Goal: Information Seeking & Learning: Learn about a topic

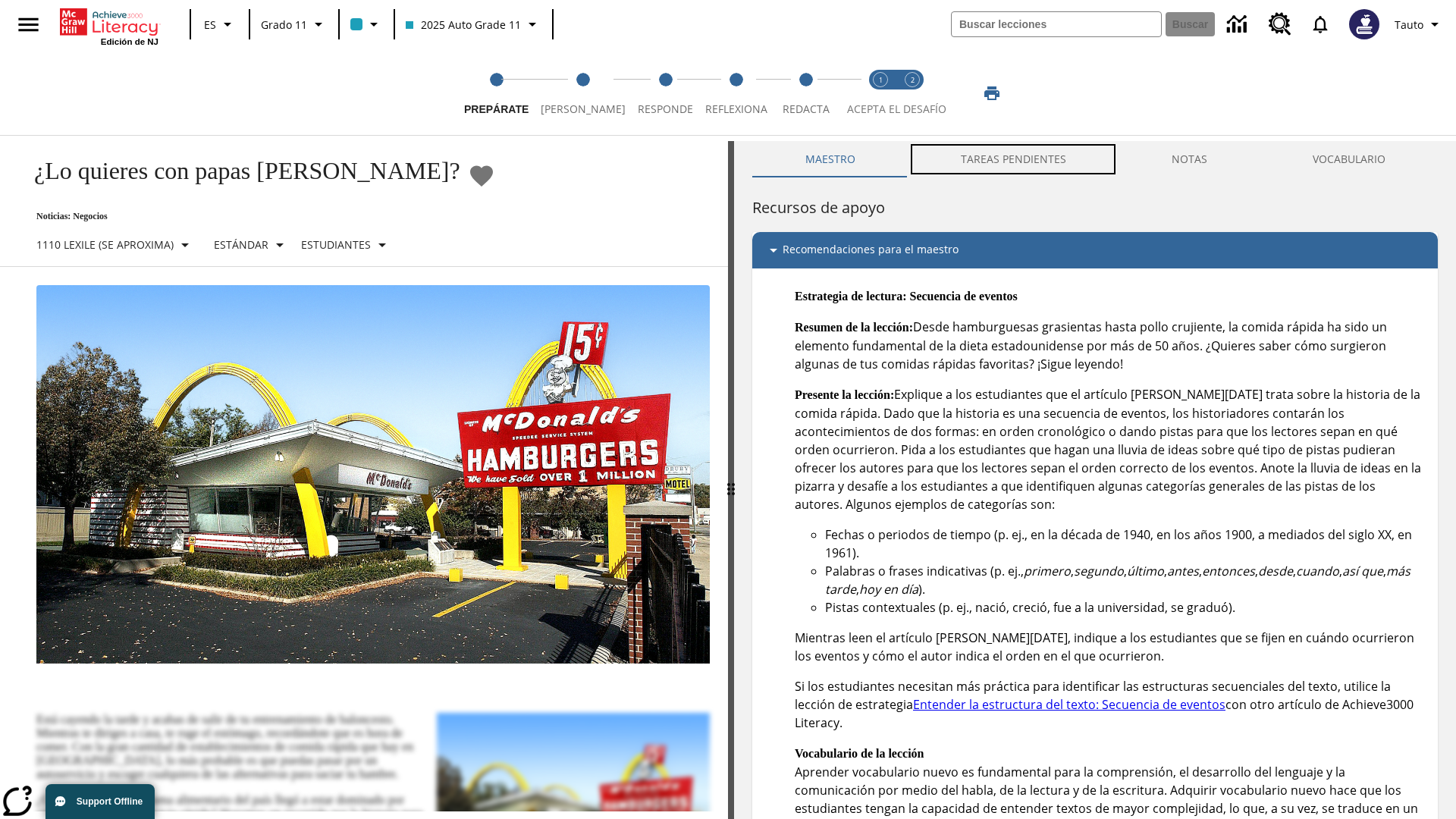
click at [1014, 159] on button "TAREAS PENDIENTES" at bounding box center [1013, 159] width 211 height 36
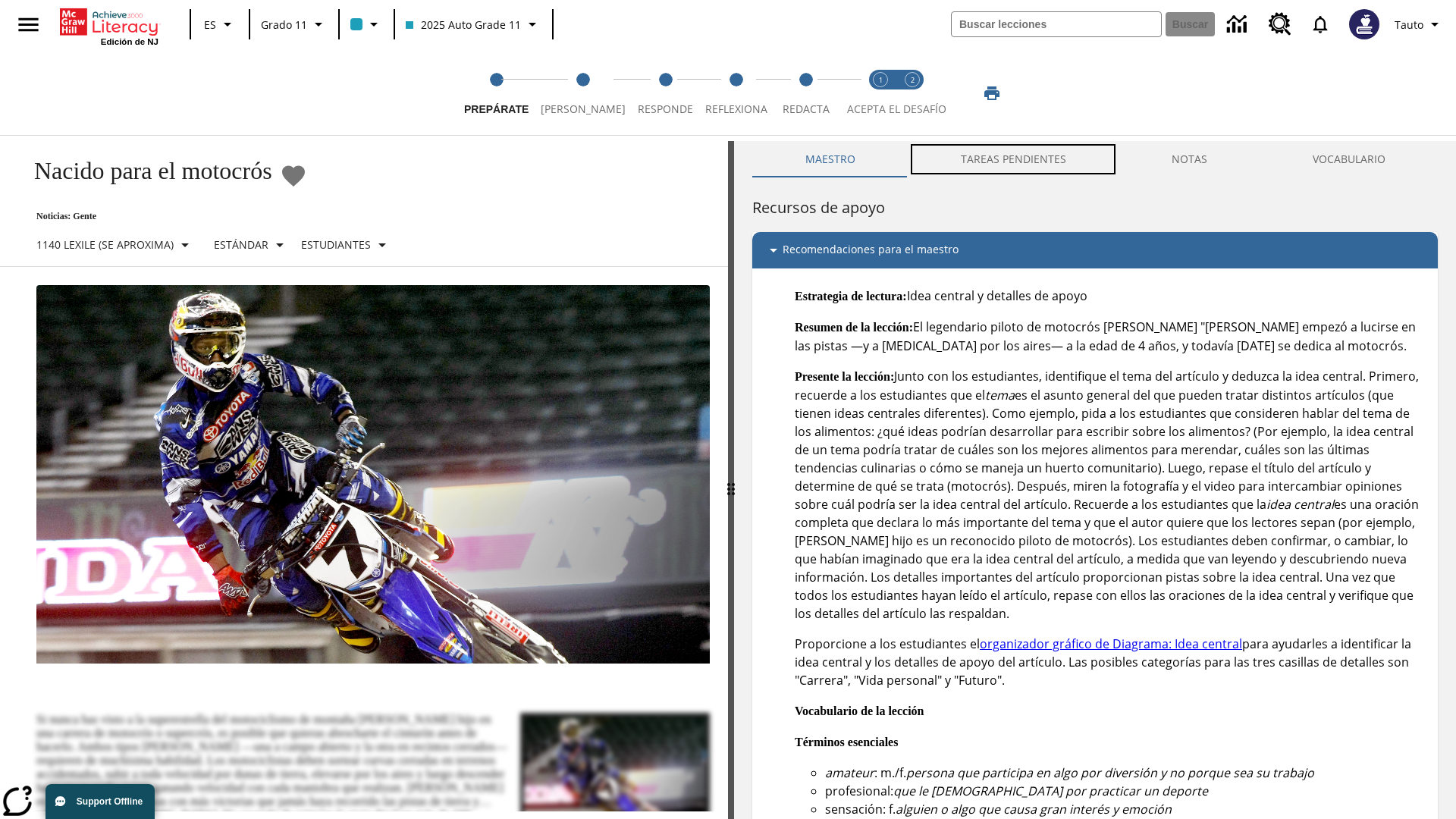
click at [1014, 159] on button "TAREAS PENDIENTES" at bounding box center [1013, 159] width 211 height 36
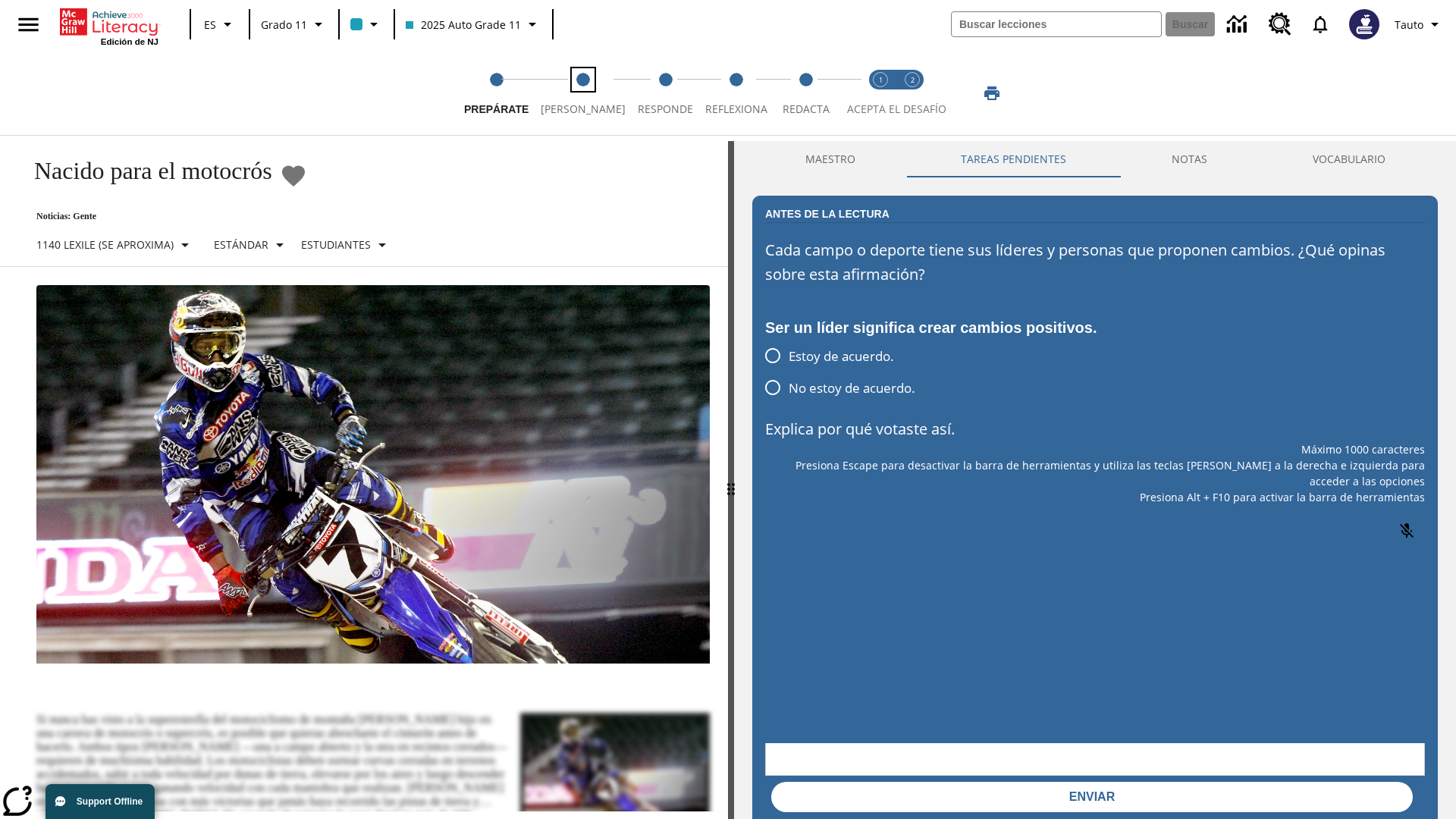
click at [572, 94] on span "[PERSON_NAME]" at bounding box center [583, 103] width 85 height 27
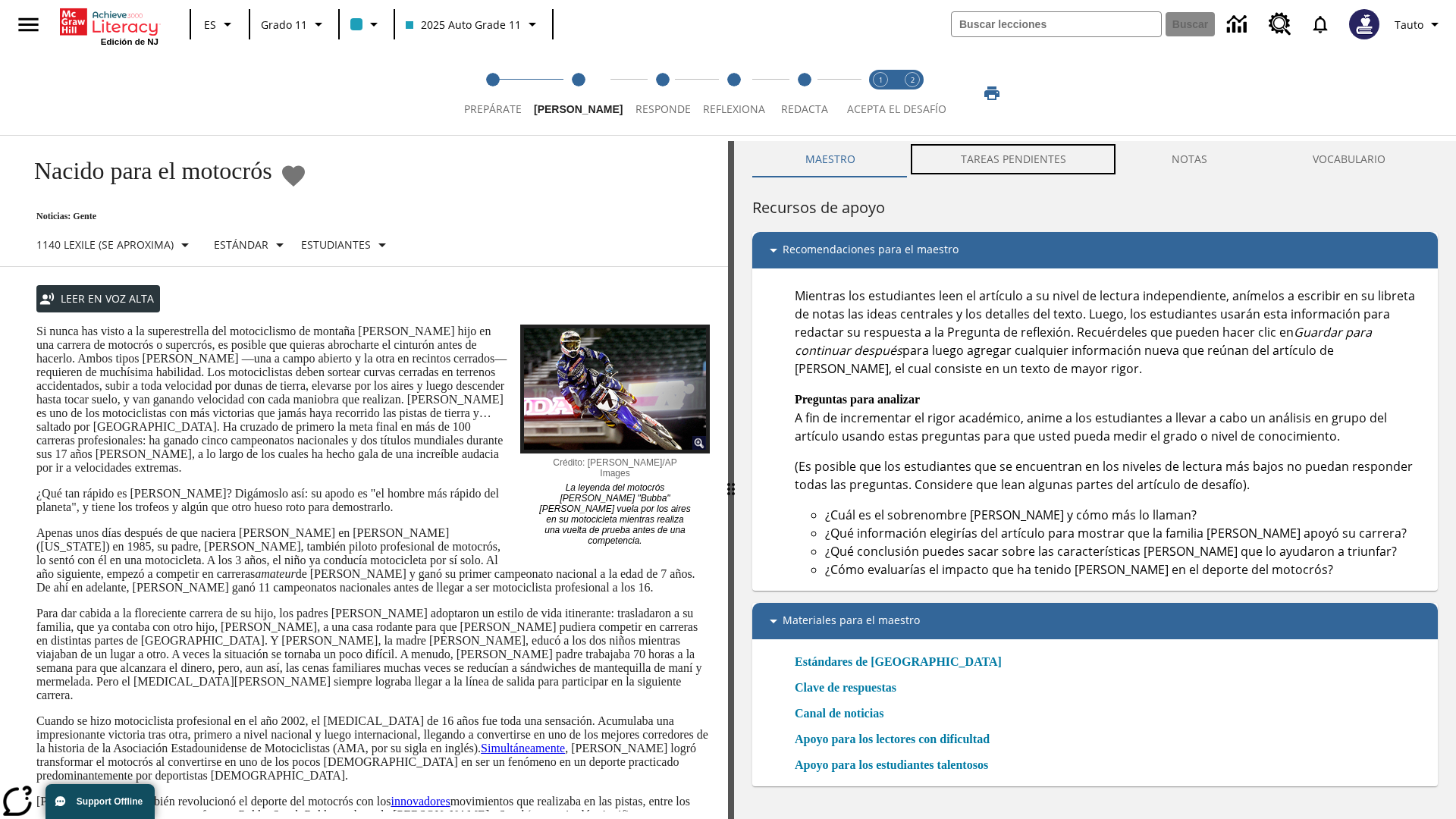
scroll to position [1, 0]
click at [1014, 159] on button "TAREAS PENDIENTES" at bounding box center [1013, 158] width 211 height 36
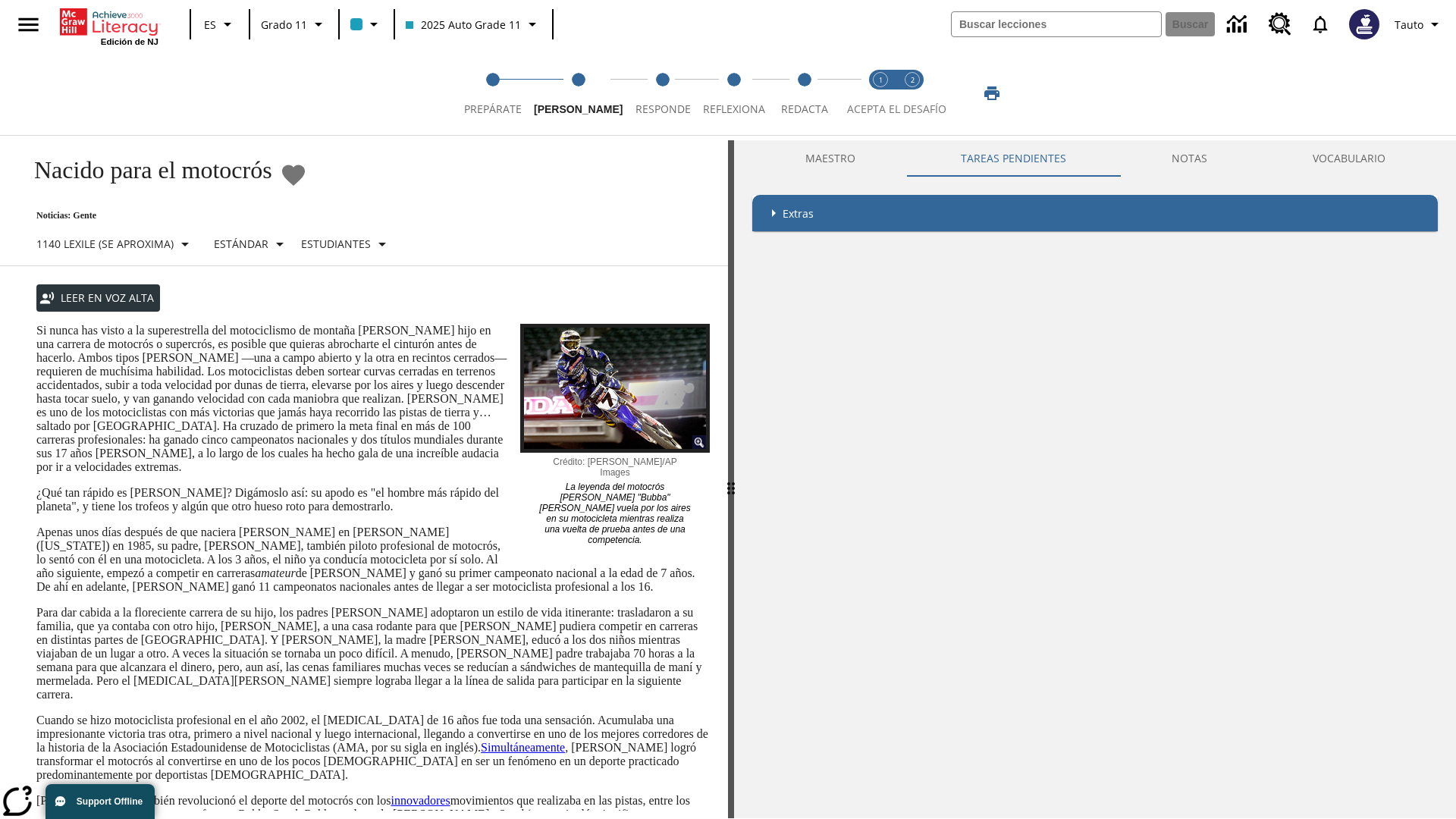
click at [36, 324] on p "Si nunca has visto a la superestrella del motociclismo de montaña [PERSON_NAME]…" at bounding box center [373, 399] width 674 height 150
click at [0, 0] on div "Enmascaramiento de pantalla" at bounding box center [0, 0] width 0 height 0
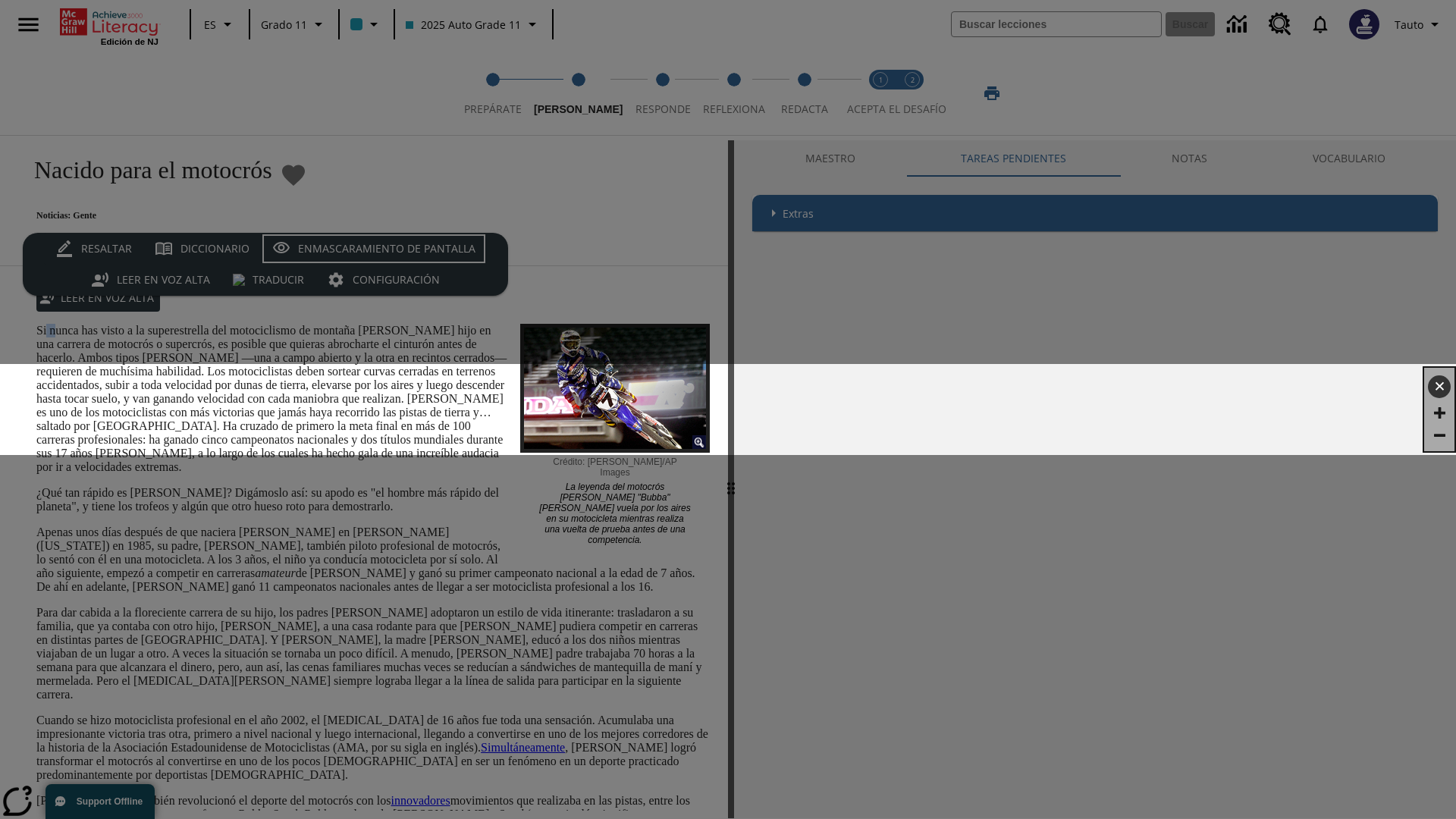
click at [373, 249] on div "Enmascaramiento de pantalla" at bounding box center [386, 249] width 177 height 19
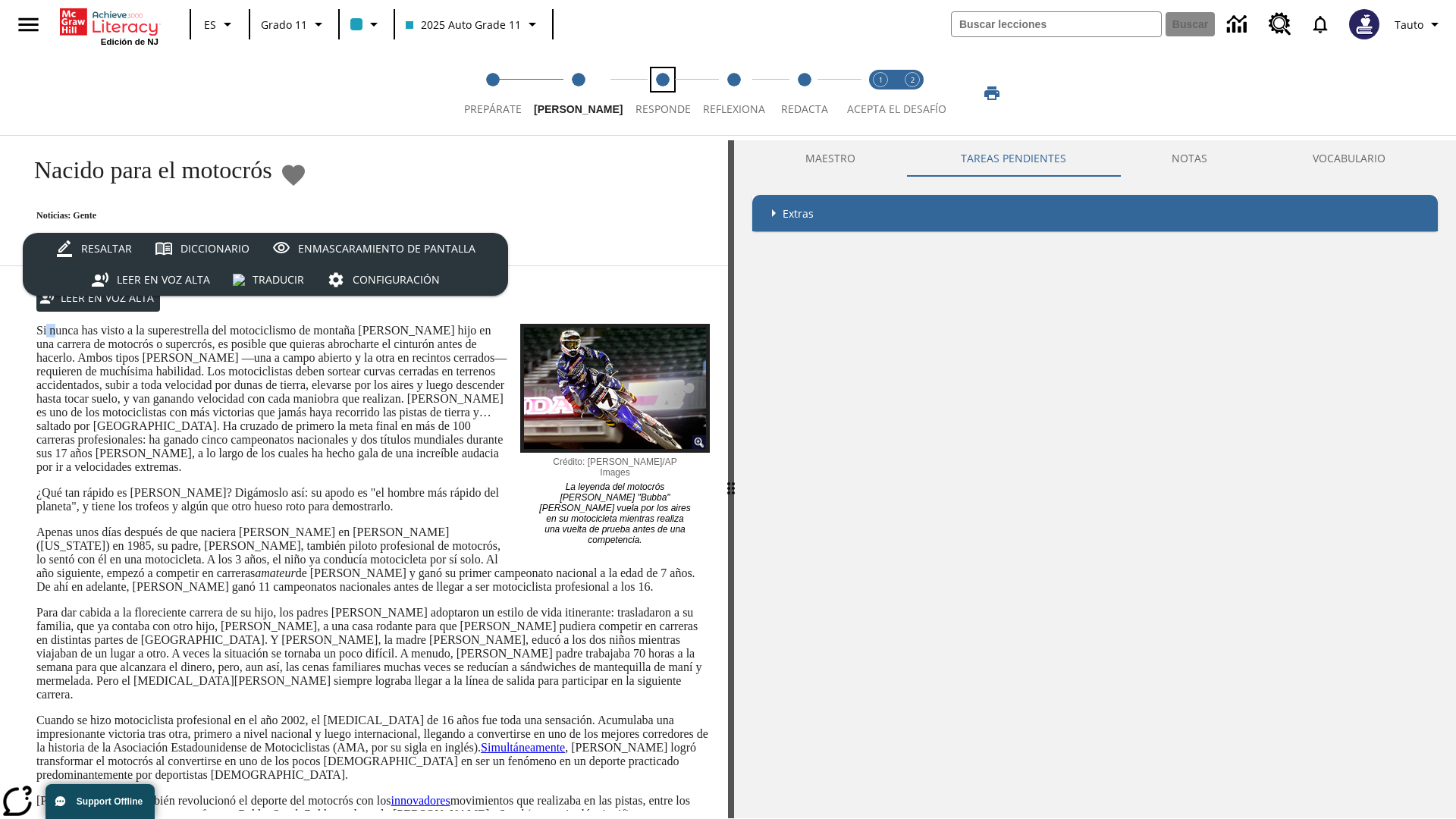
click at [647, 94] on span "Responde" at bounding box center [664, 103] width 56 height 27
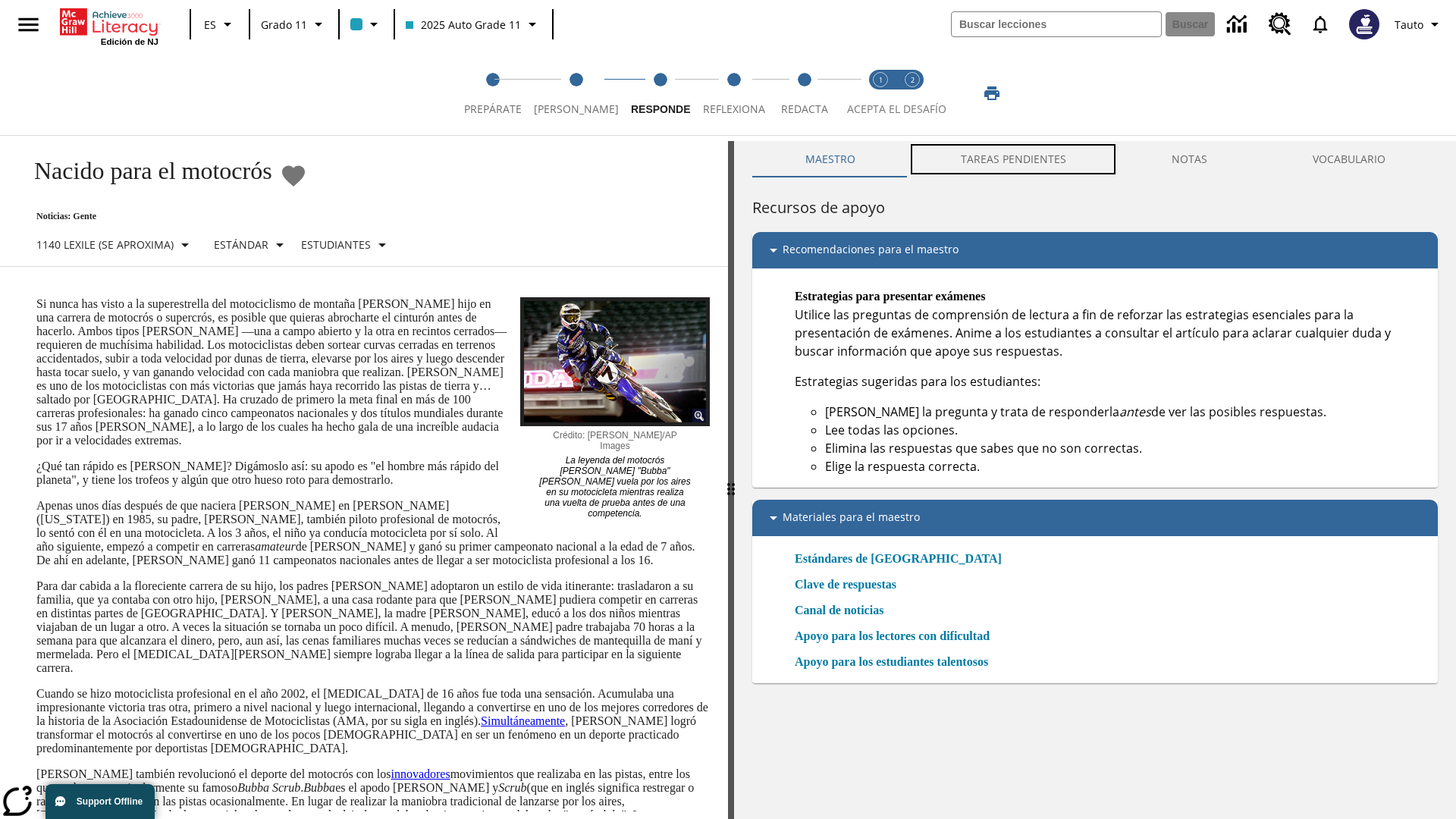
scroll to position [1, 0]
click at [1014, 159] on button "TAREAS PENDIENTES" at bounding box center [1013, 158] width 211 height 36
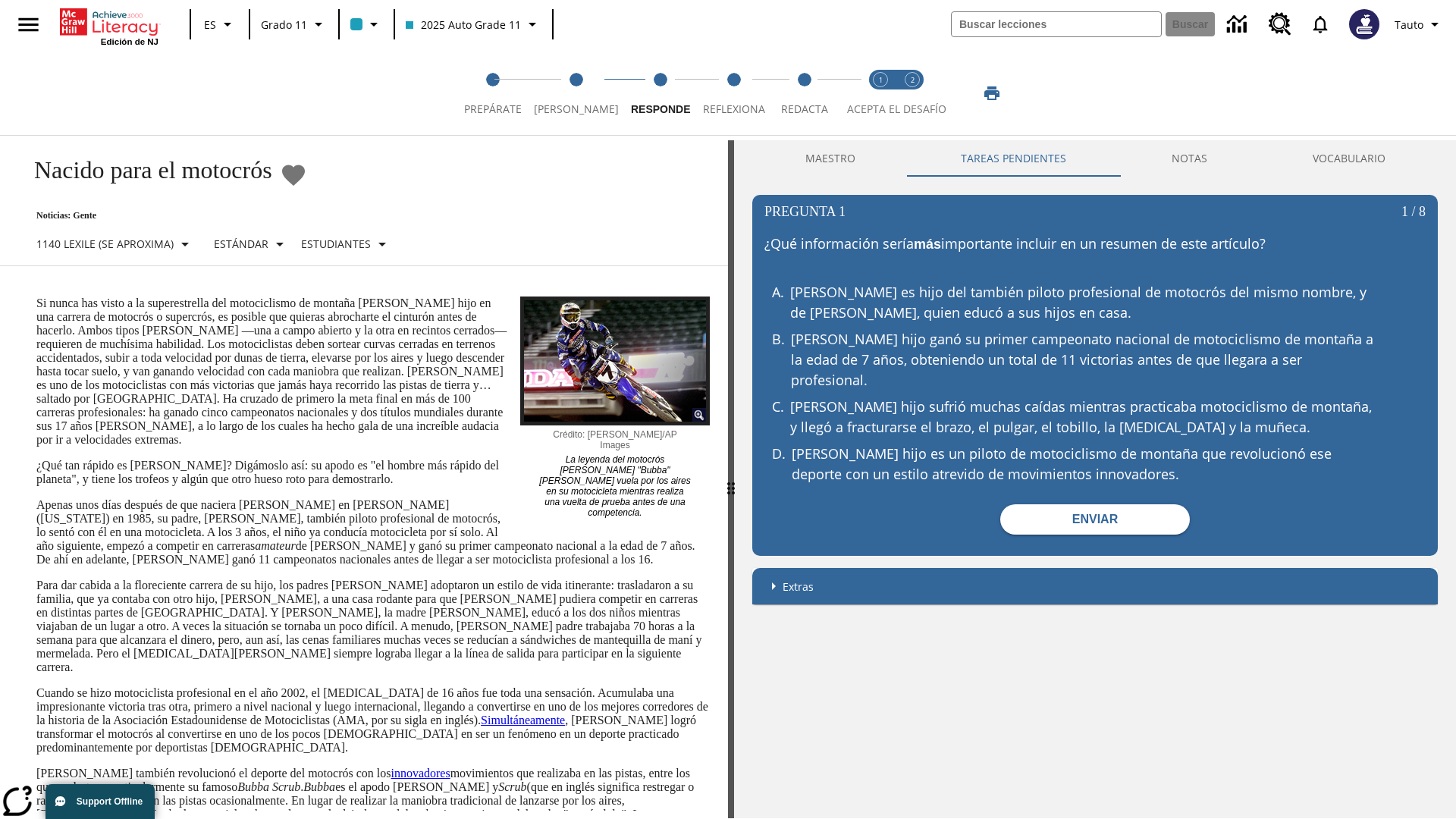
click at [36, 297] on p "Si nunca has visto a la superestrella del motociclismo de montaña [PERSON_NAME]…" at bounding box center [373, 372] width 674 height 150
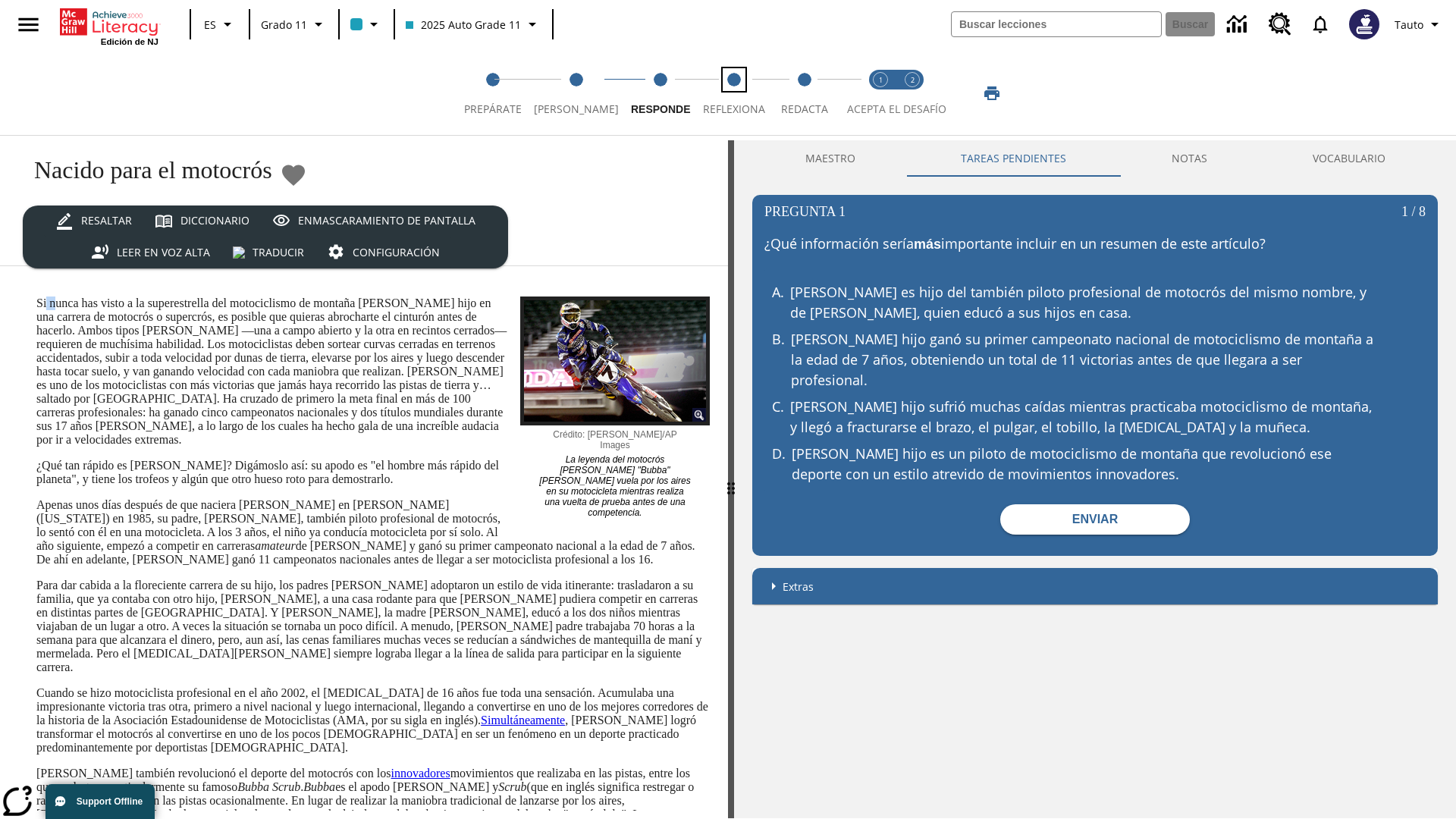
click at [724, 94] on span "Reflexiona" at bounding box center [734, 103] width 62 height 27
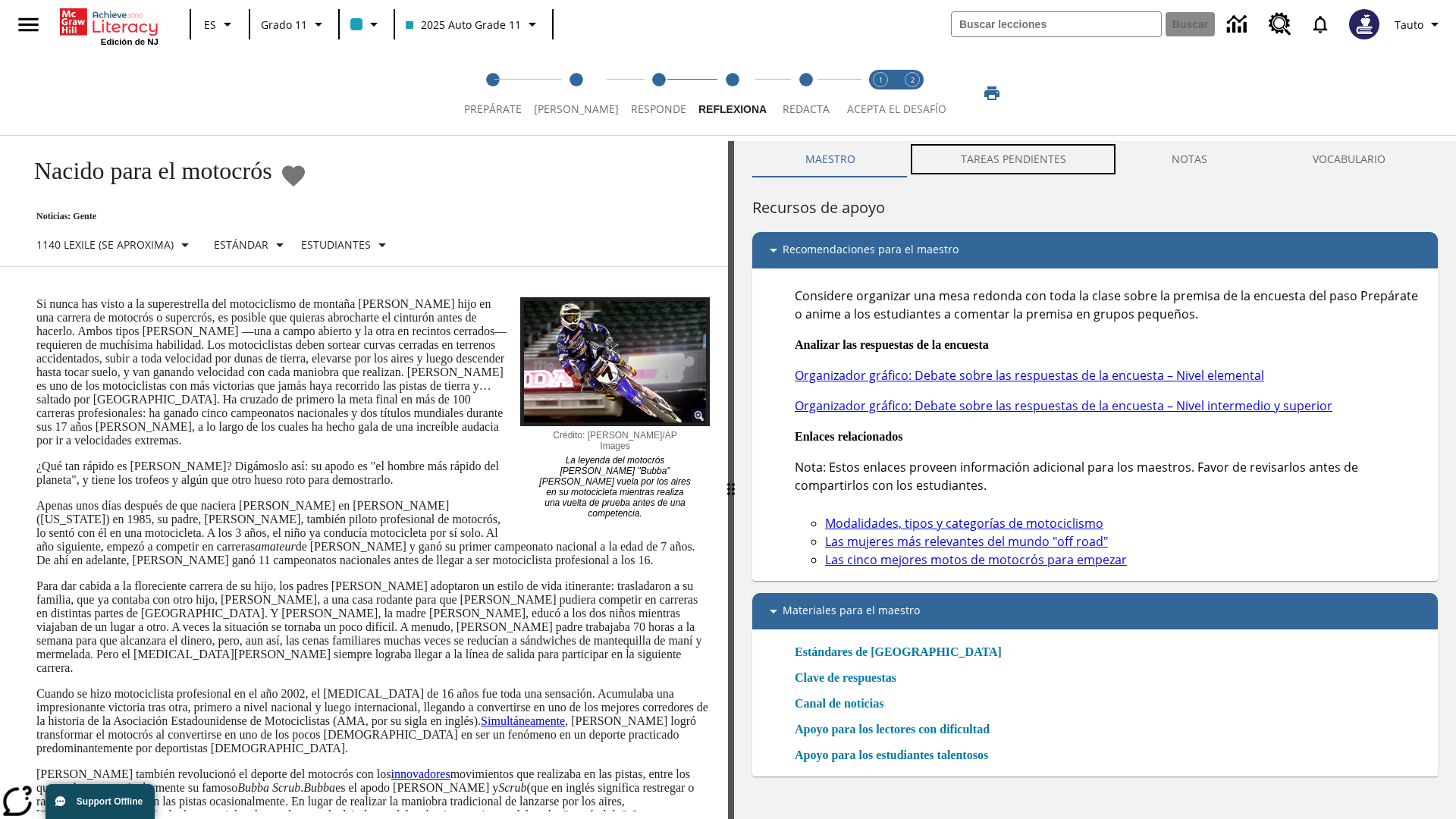
scroll to position [1, 0]
click at [1014, 159] on button "TAREAS PENDIENTES" at bounding box center [1013, 158] width 211 height 36
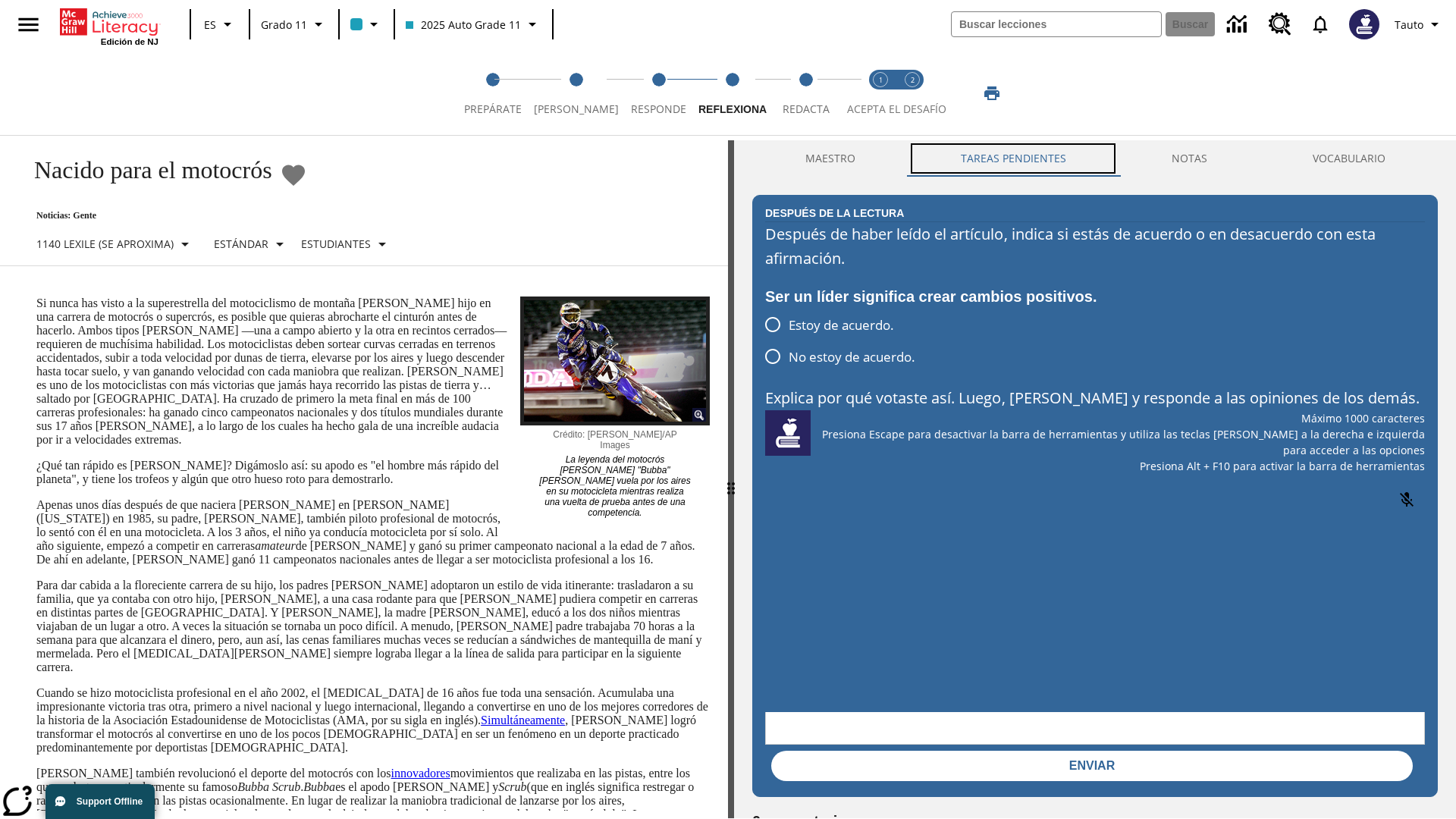
scroll to position [0, 0]
click at [36, 297] on p "Si nunca has visto a la superestrella del motociclismo de montaña [PERSON_NAME]…" at bounding box center [373, 372] width 674 height 150
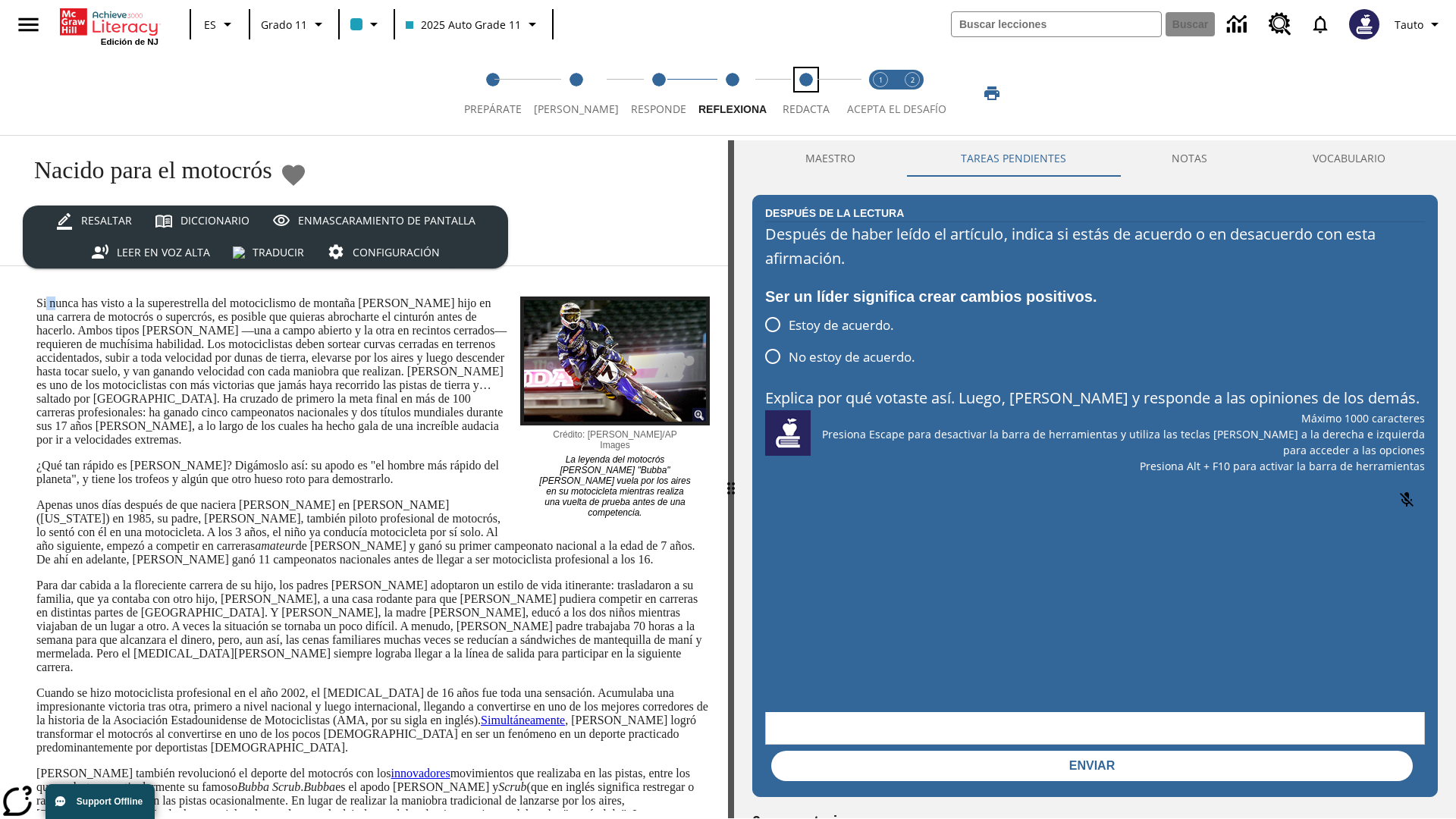
click at [800, 94] on span "Redacta" at bounding box center [806, 103] width 47 height 27
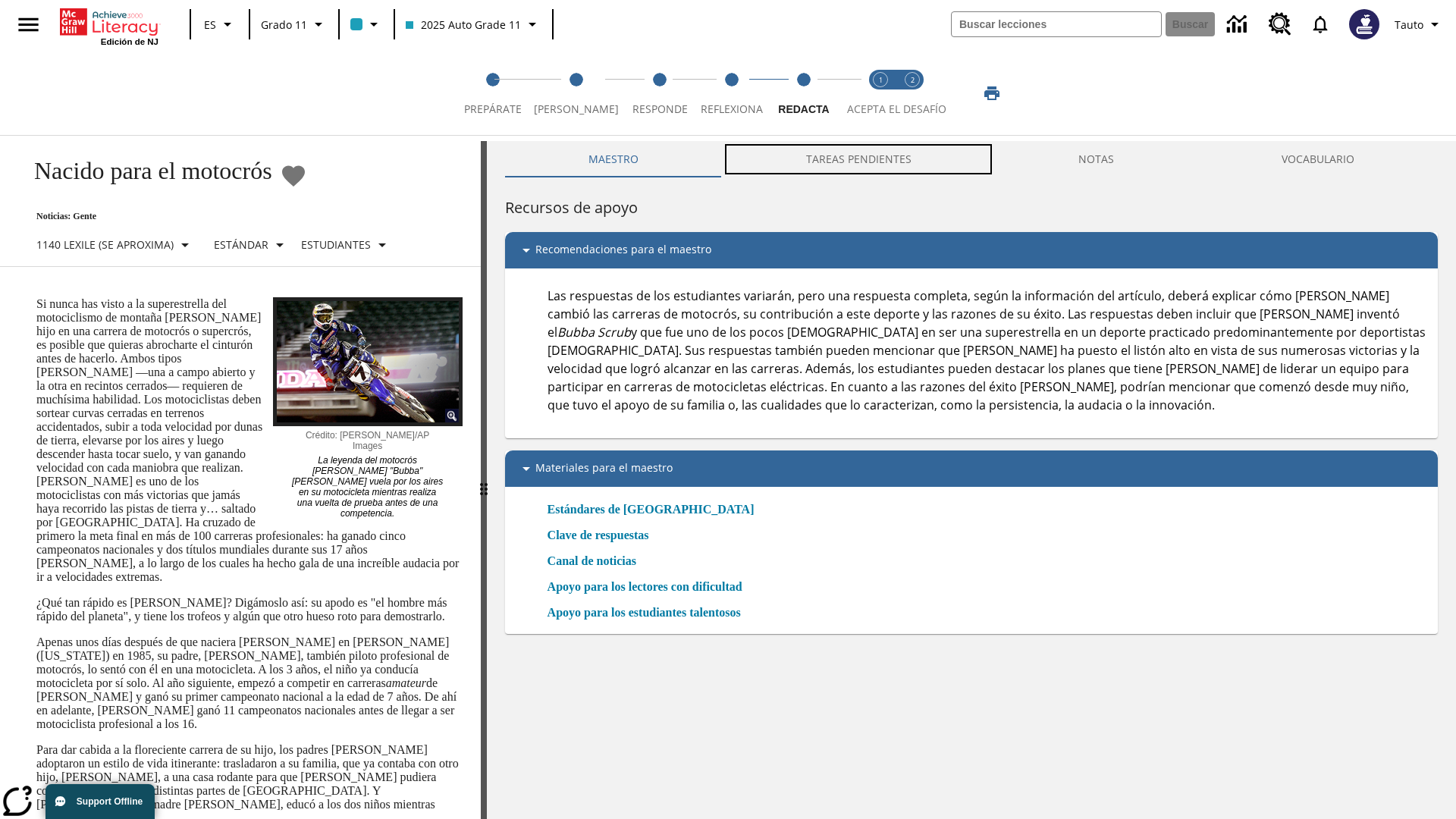
scroll to position [1, 0]
click at [859, 159] on button "TAREAS PENDIENTES" at bounding box center [858, 158] width 273 height 36
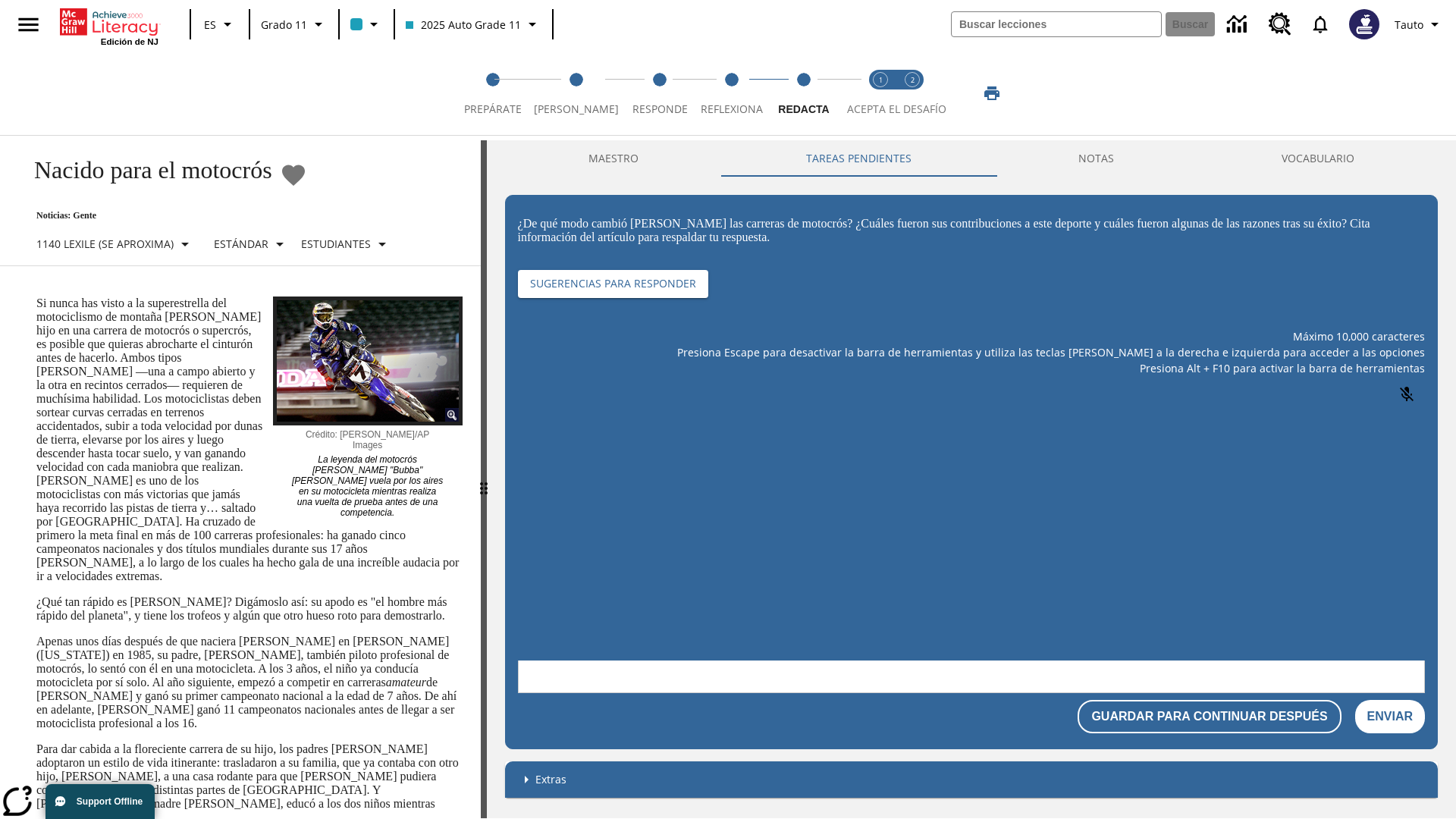
scroll to position [0, 0]
click at [36, 297] on p "Si nunca has visto a la superestrella del motociclismo de montaña [PERSON_NAME]…" at bounding box center [249, 440] width 426 height 287
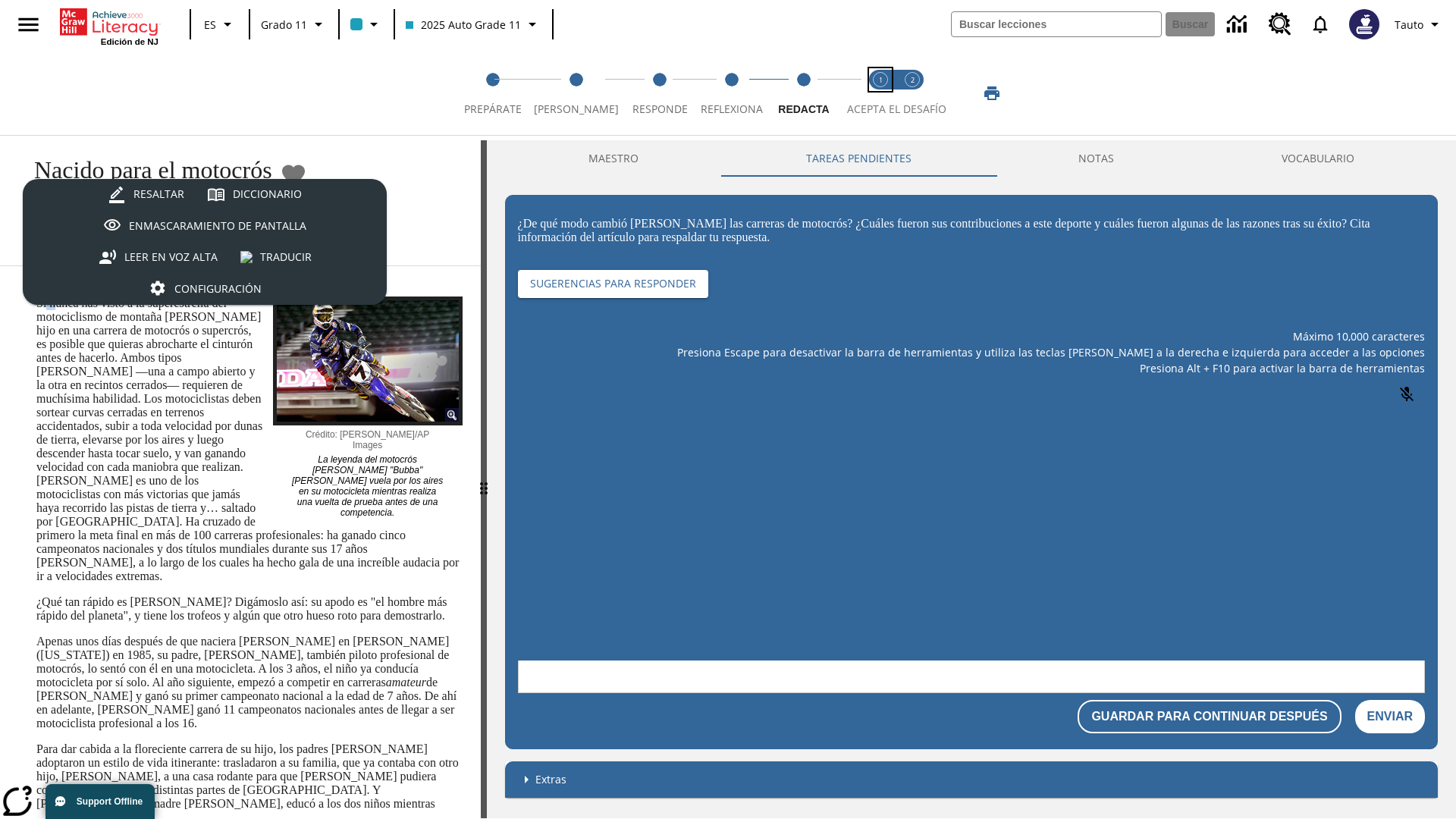
click at [880, 94] on span "Acepta el desafío lee step 1 of 2" at bounding box center [880, 103] width 19 height 27
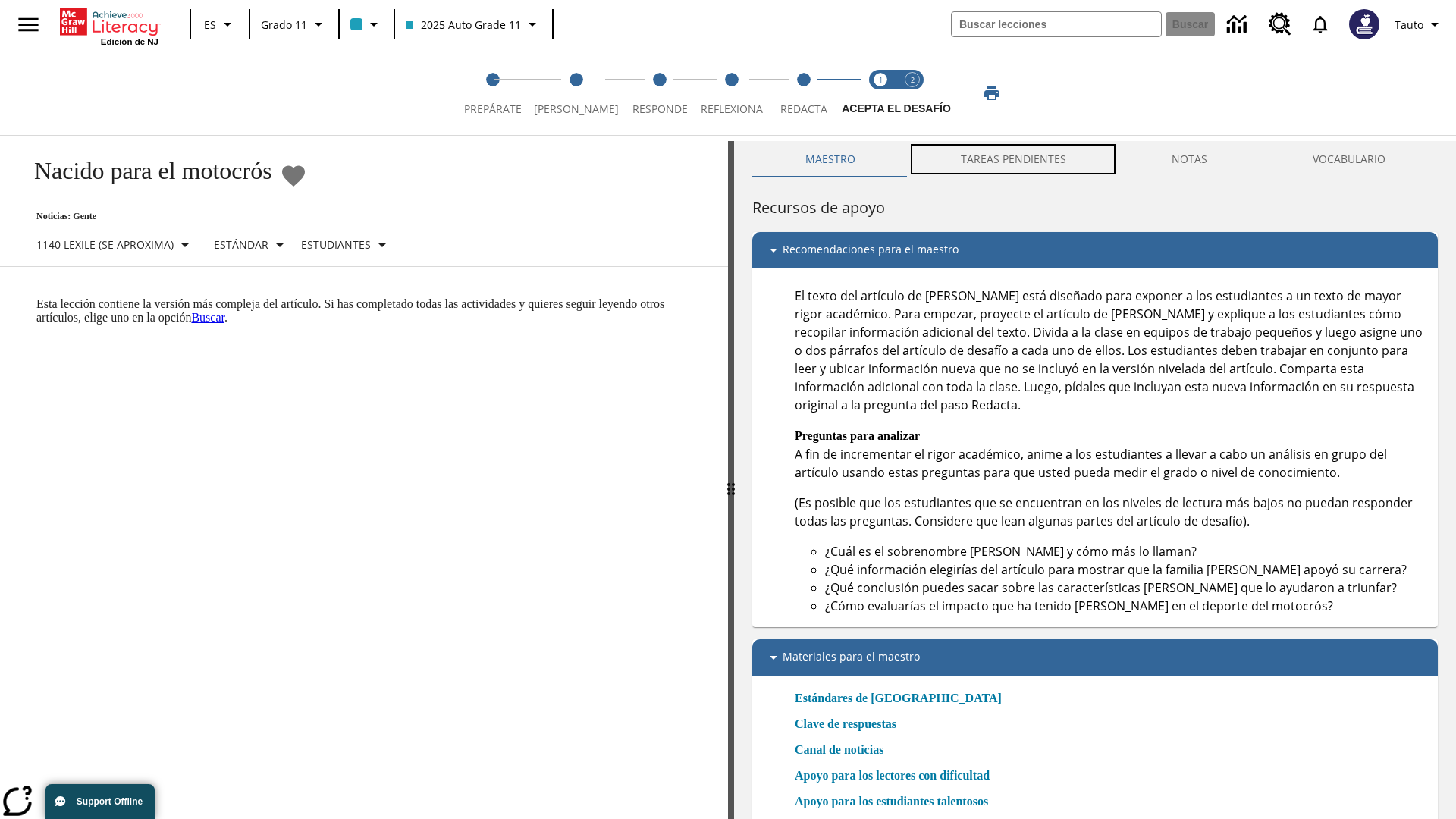
scroll to position [4, 0]
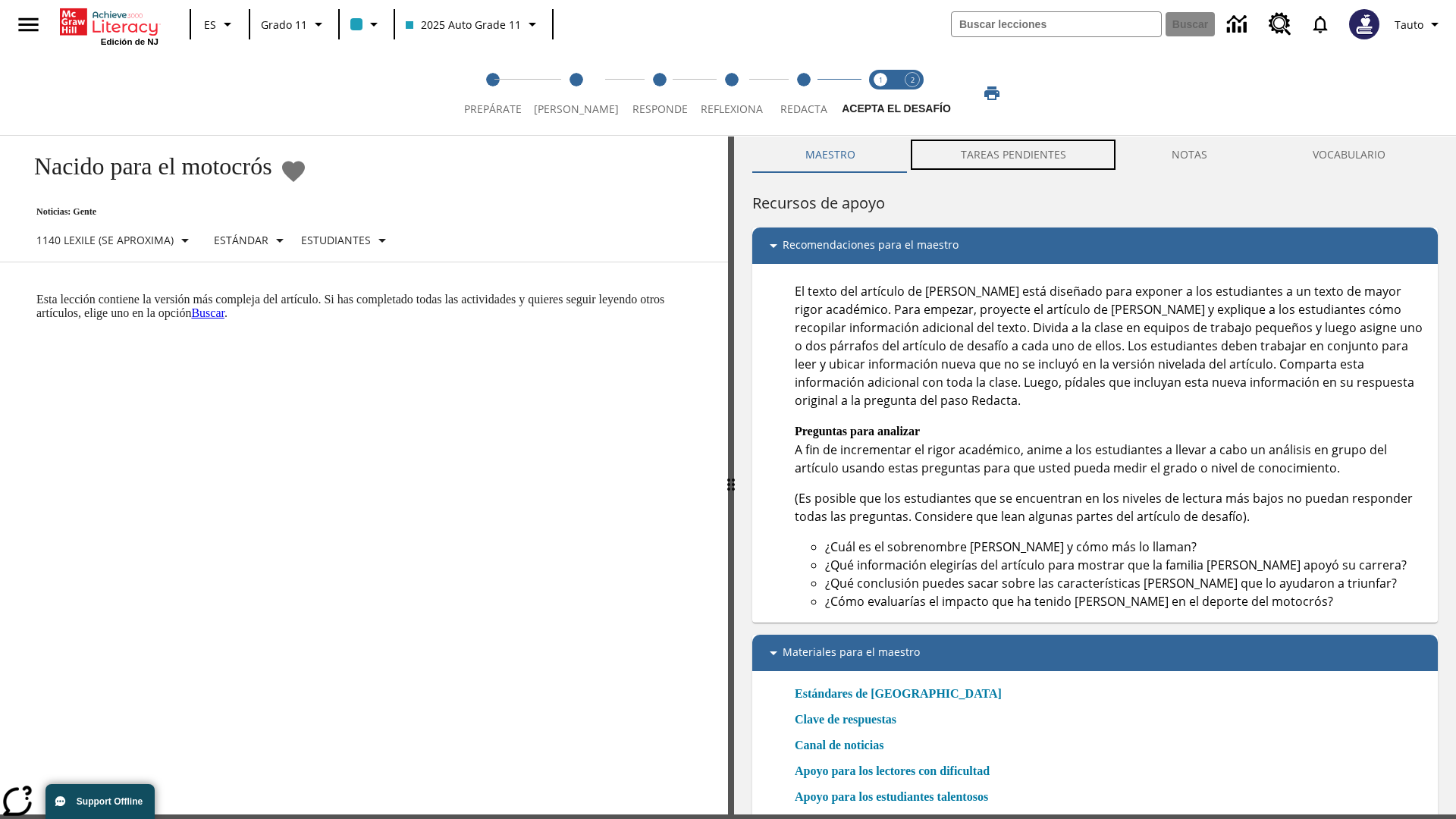
click at [1014, 159] on button "TAREAS PENDIENTES" at bounding box center [1013, 154] width 211 height 36
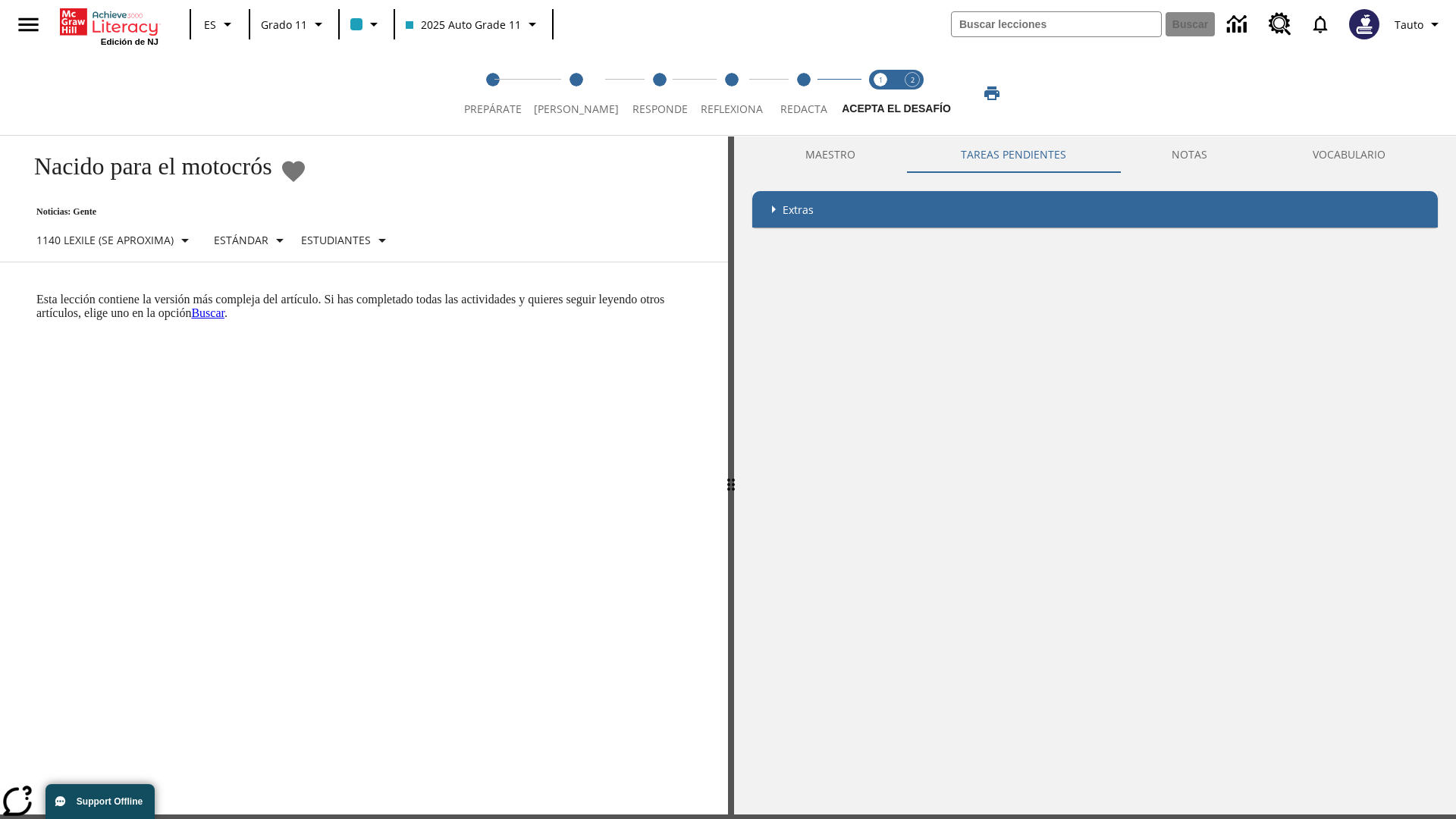
click at [36, 293] on p "Esta lección contiene la versión más compleja del artículo. Si has completado t…" at bounding box center [373, 306] width 674 height 27
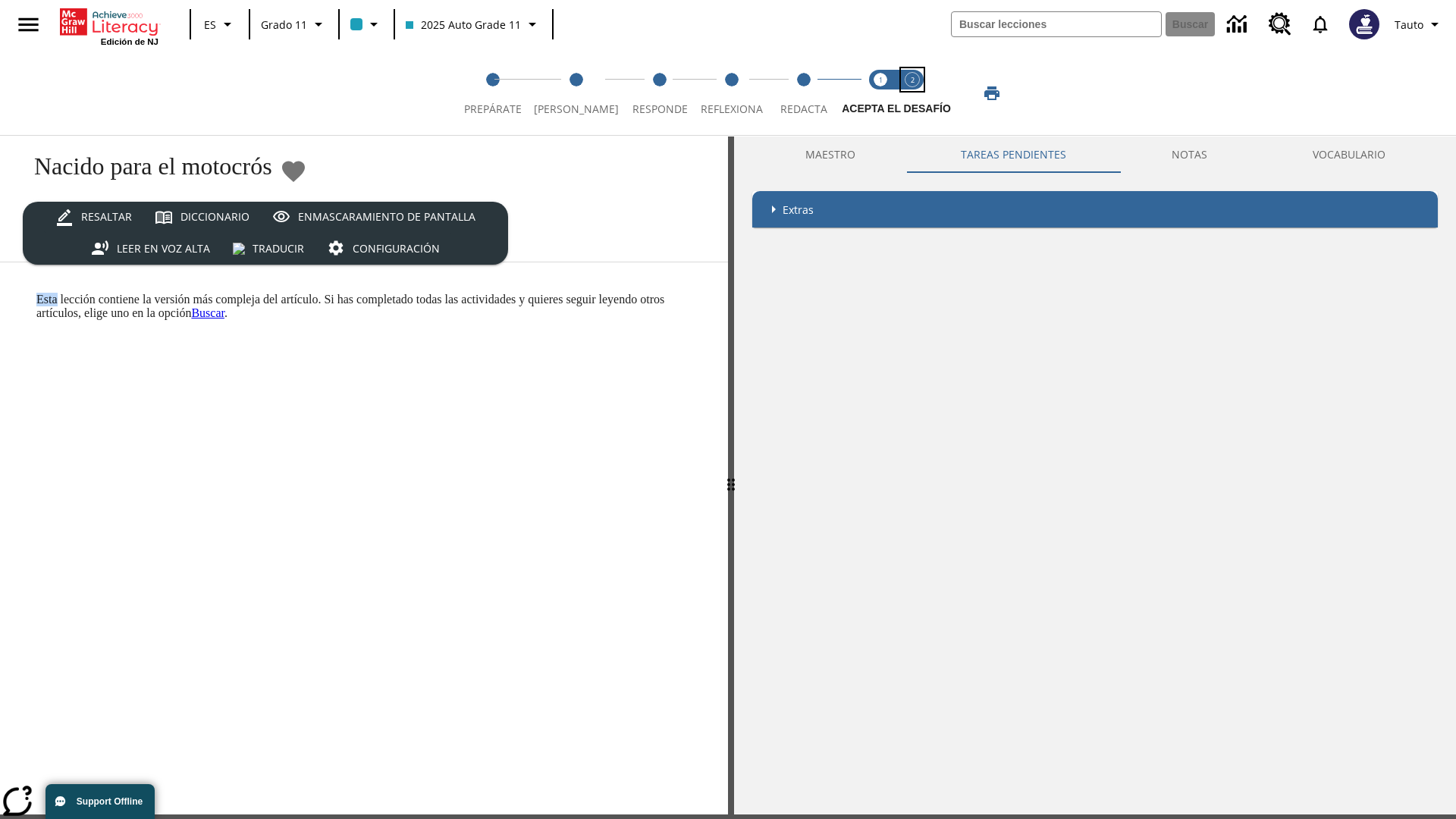
click at [912, 94] on span "Acepta el desafío contesta step 2 of 2" at bounding box center [911, 103] width 19 height 27
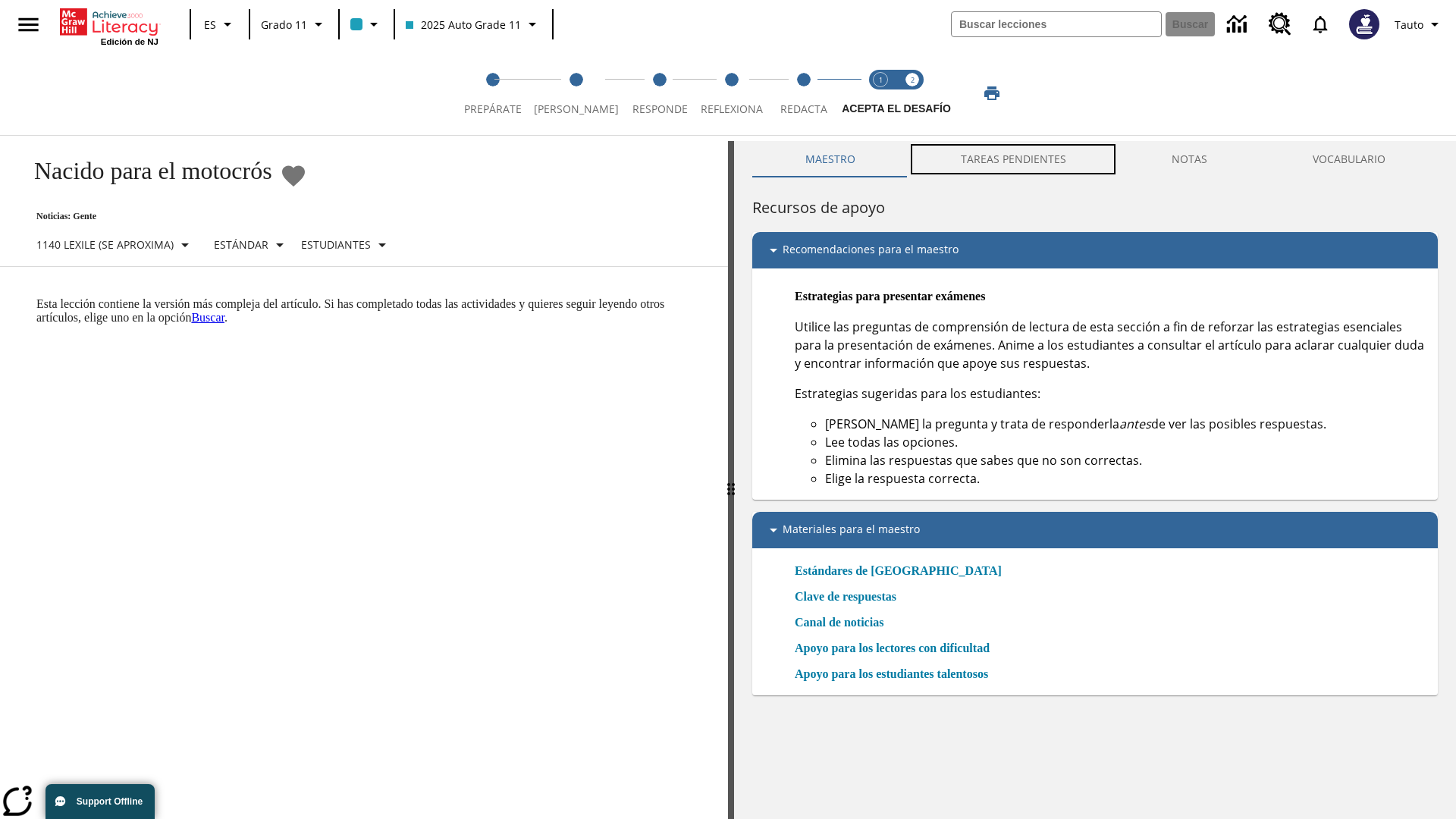
scroll to position [4, 0]
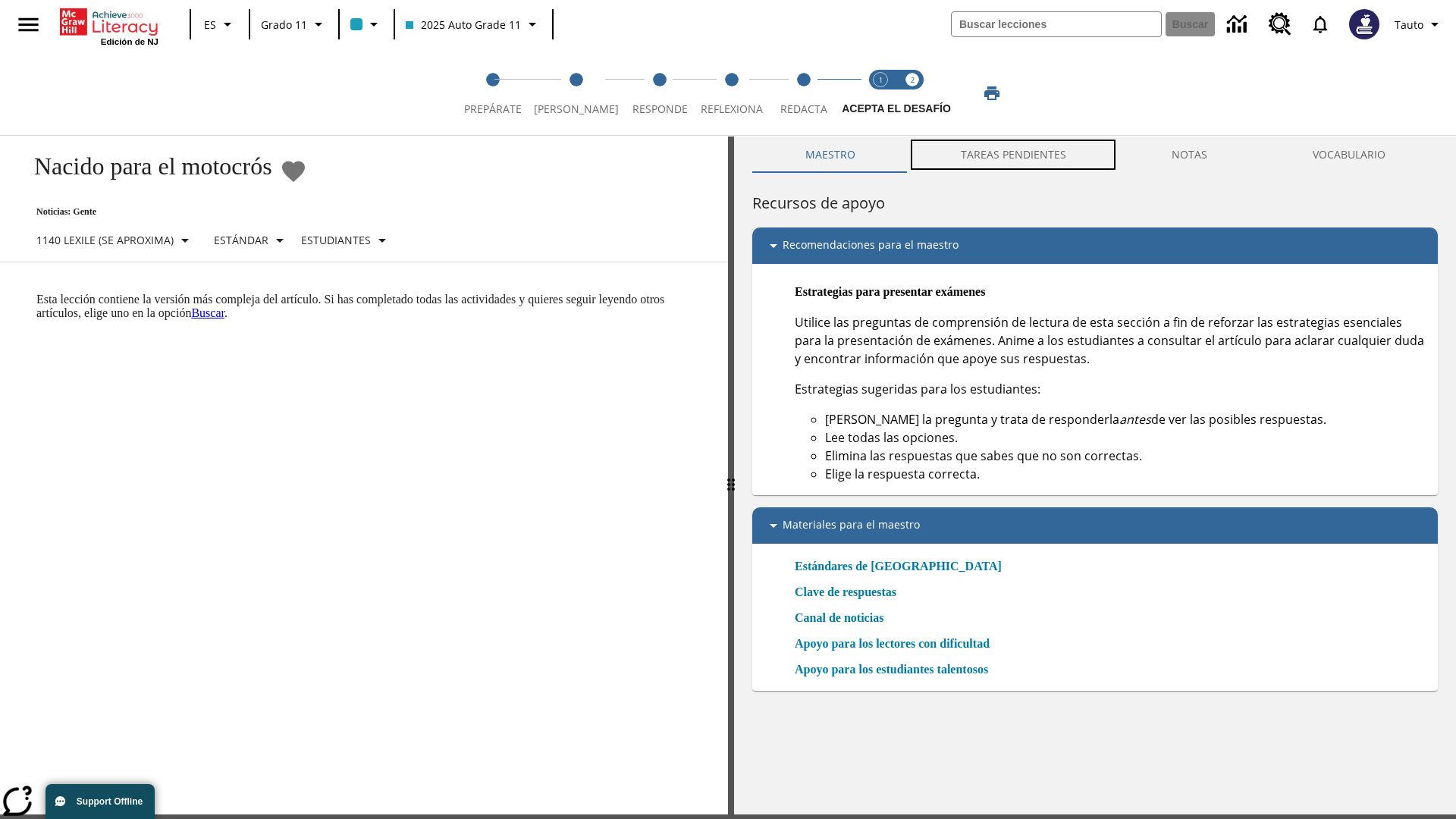
click at [1014, 159] on button "TAREAS PENDIENTES" at bounding box center [1013, 154] width 211 height 36
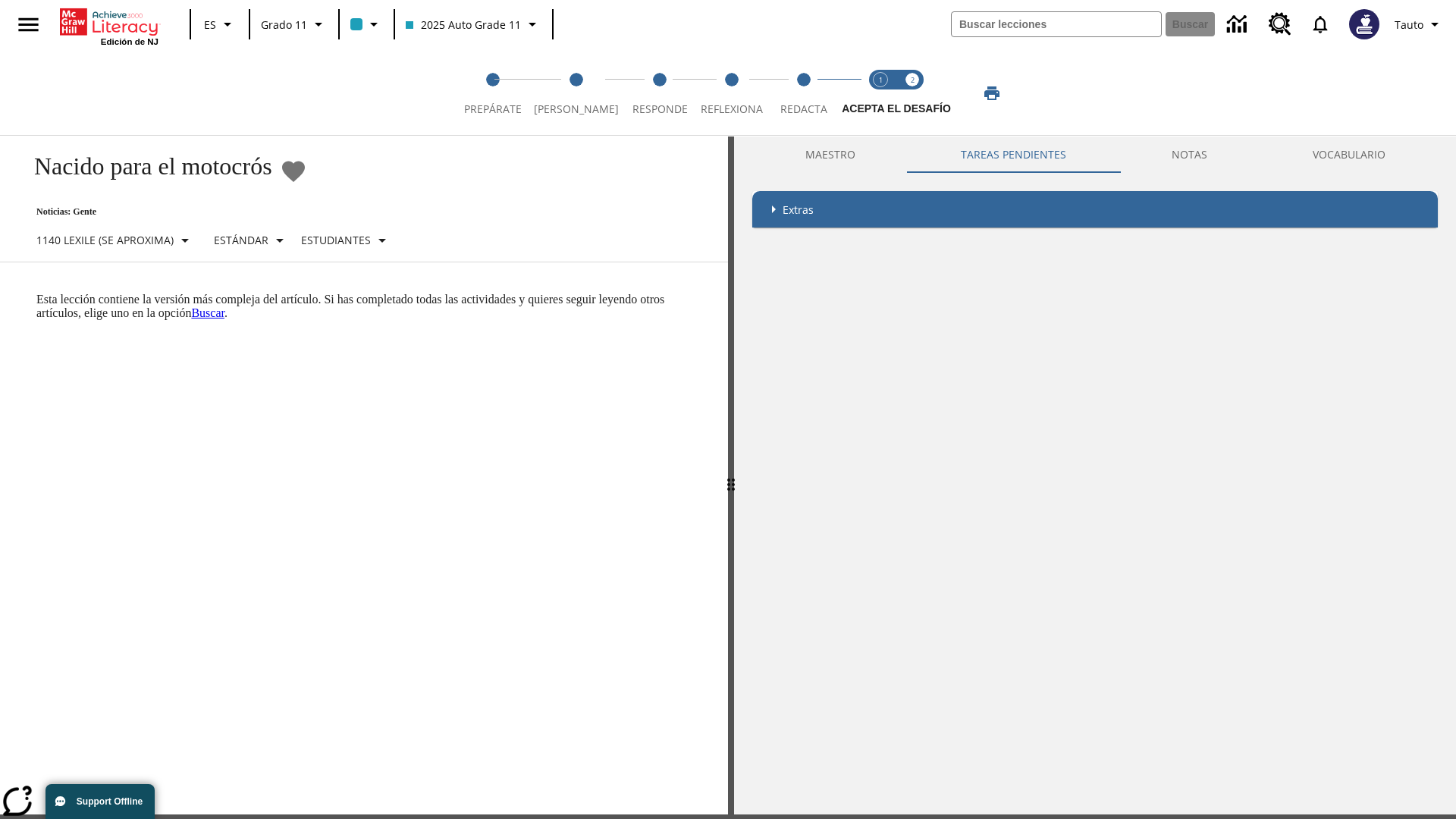
click at [36, 293] on p "Esta lección contiene la versión más compleja del artículo. Si has completado t…" at bounding box center [373, 306] width 674 height 27
click at [0, 292] on html "Listen [MEDICAL_DATA] al contenido principal Edición de NJ ES Grado 11 2025 Aut…" at bounding box center [728, 454] width 1456 height 917
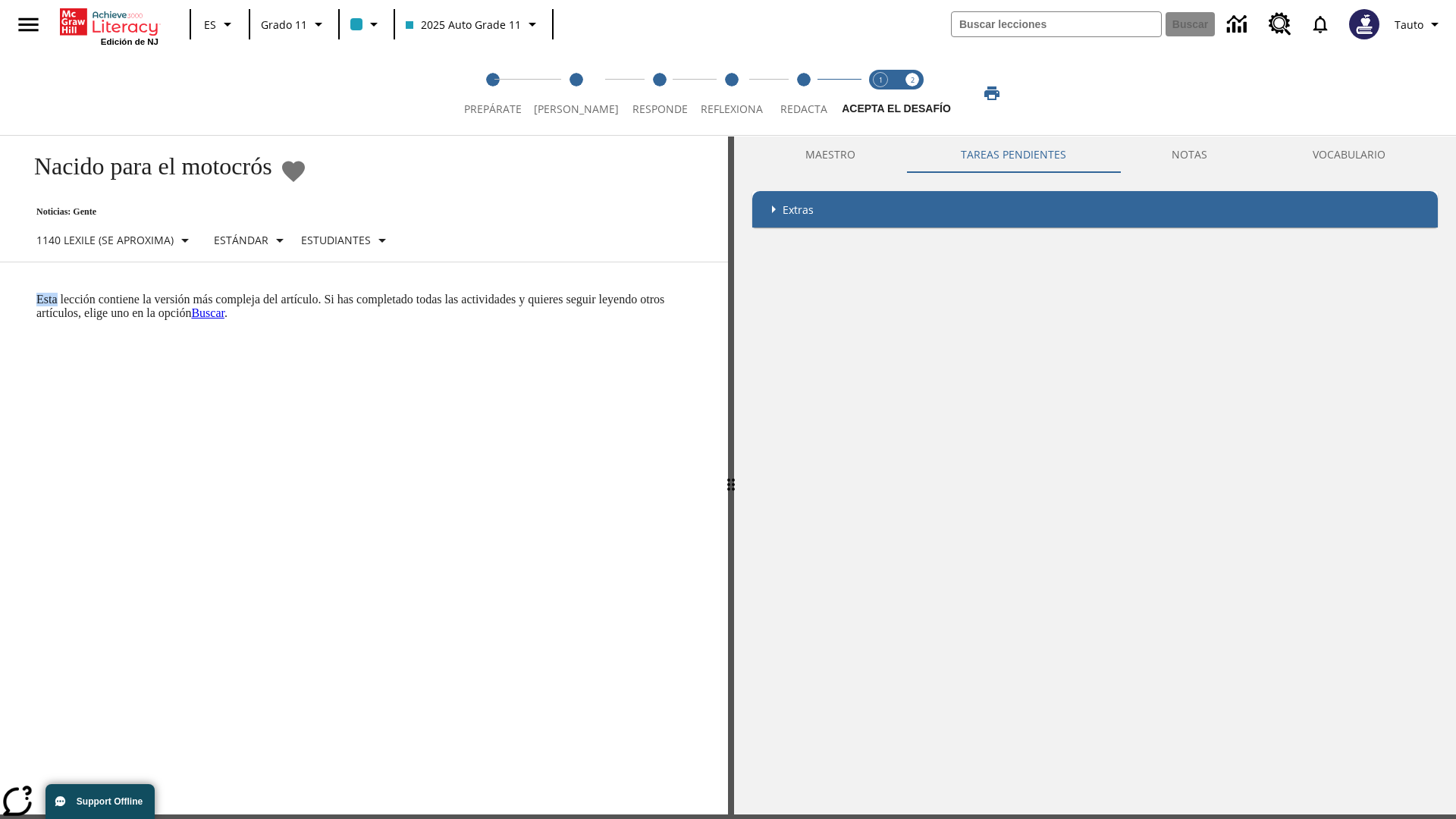
click at [0, 292] on html "Listen [MEDICAL_DATA] al contenido principal Edición de NJ ES Grado 11 2025 Aut…" at bounding box center [728, 454] width 1456 height 917
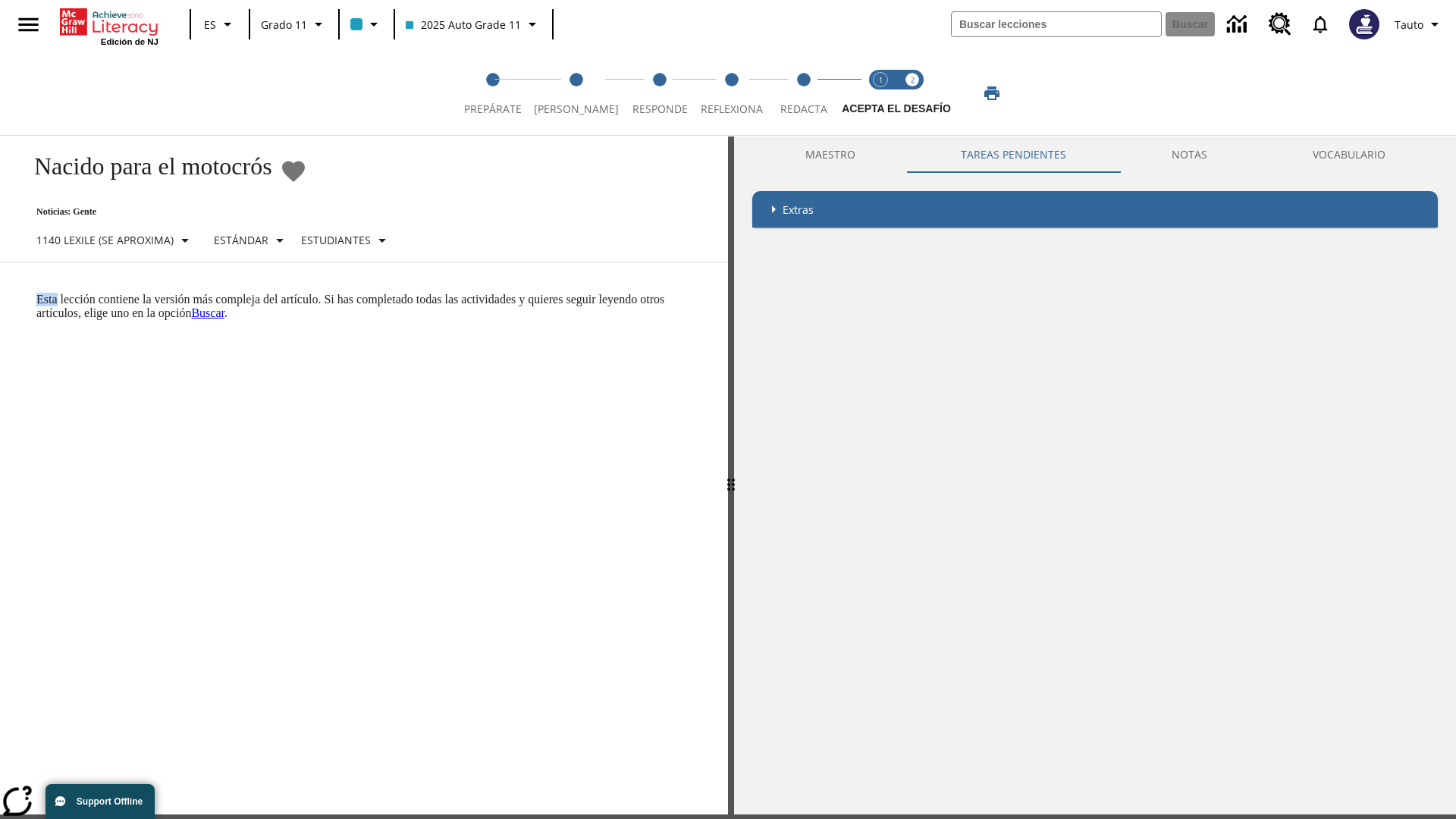
click at [0, 292] on html "Listen [MEDICAL_DATA] al contenido principal Edición de NJ ES Grado 11 2025 Aut…" at bounding box center [728, 454] width 1456 height 917
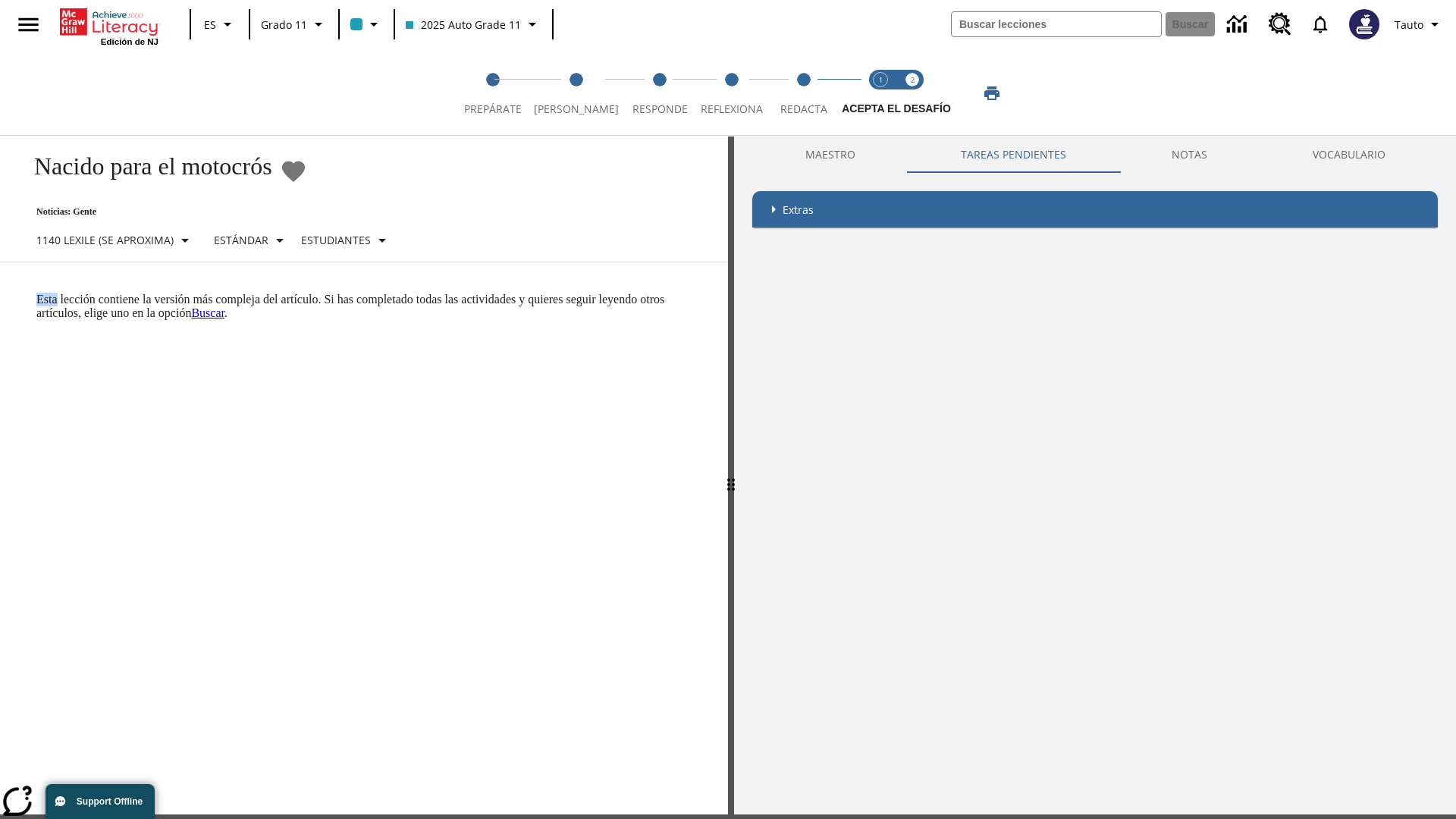
click at [0, 292] on html "Listen [MEDICAL_DATA] al contenido principal Edición de NJ ES Grado 11 2025 Aut…" at bounding box center [728, 454] width 1456 height 917
